Goal: Information Seeking & Learning: Learn about a topic

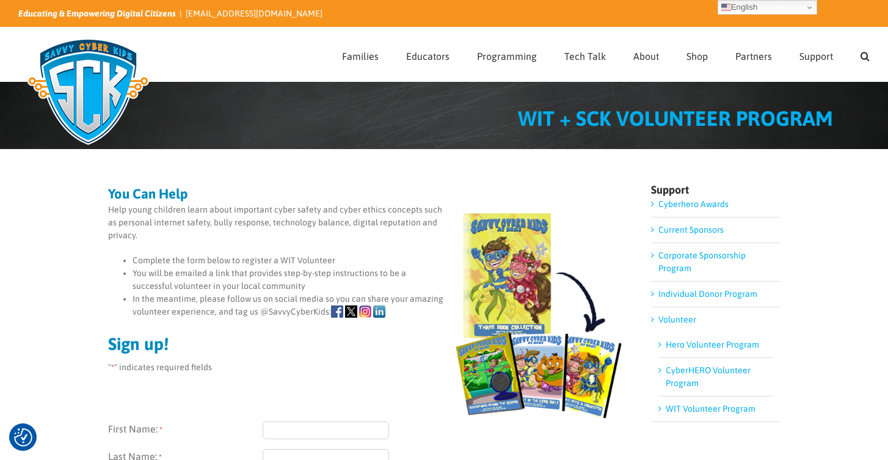
click at [719, 412] on link "WIT Volunteer Program" at bounding box center [711, 409] width 90 height 10
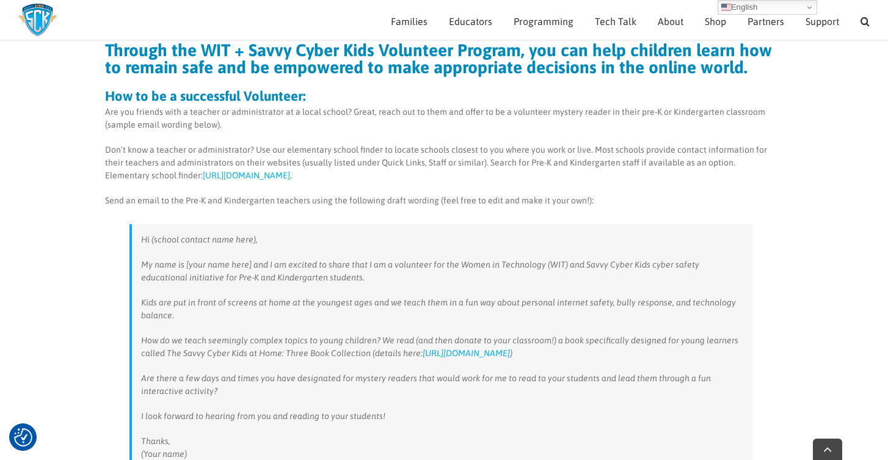
scroll to position [214, 0]
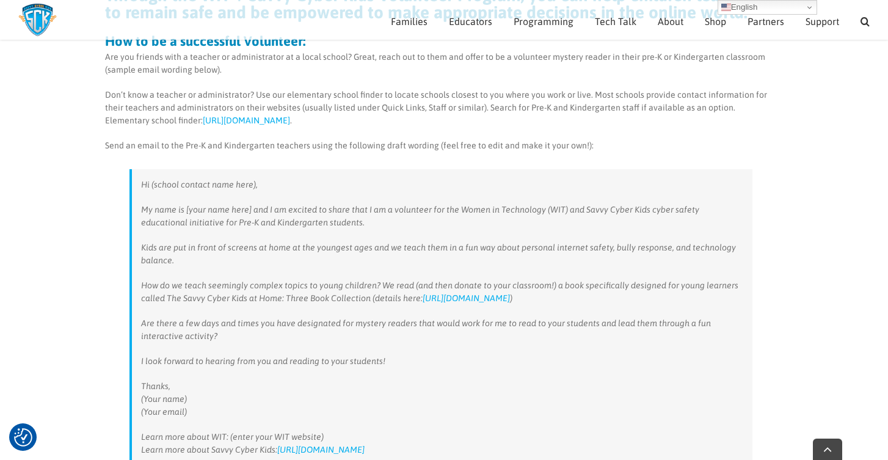
drag, startPoint x: 521, startPoint y: 297, endPoint x: 420, endPoint y: 299, distance: 101.4
click at [420, 299] on p "How do we teach seemingly complex topics to young children? We read (and then d…" at bounding box center [442, 292] width 602 height 26
copy p "[URL][DOMAIN_NAME] )"
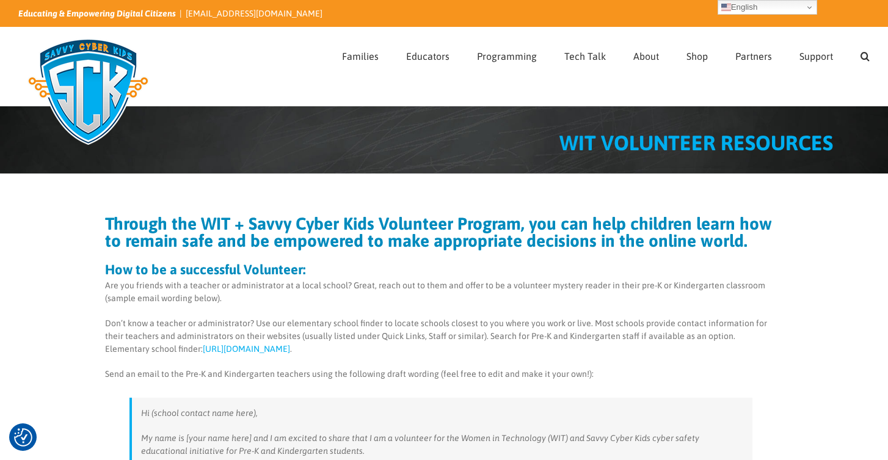
scroll to position [0, 0]
click at [87, 78] on img at bounding box center [88, 92] width 140 height 122
